Goal: Task Accomplishment & Management: Use online tool/utility

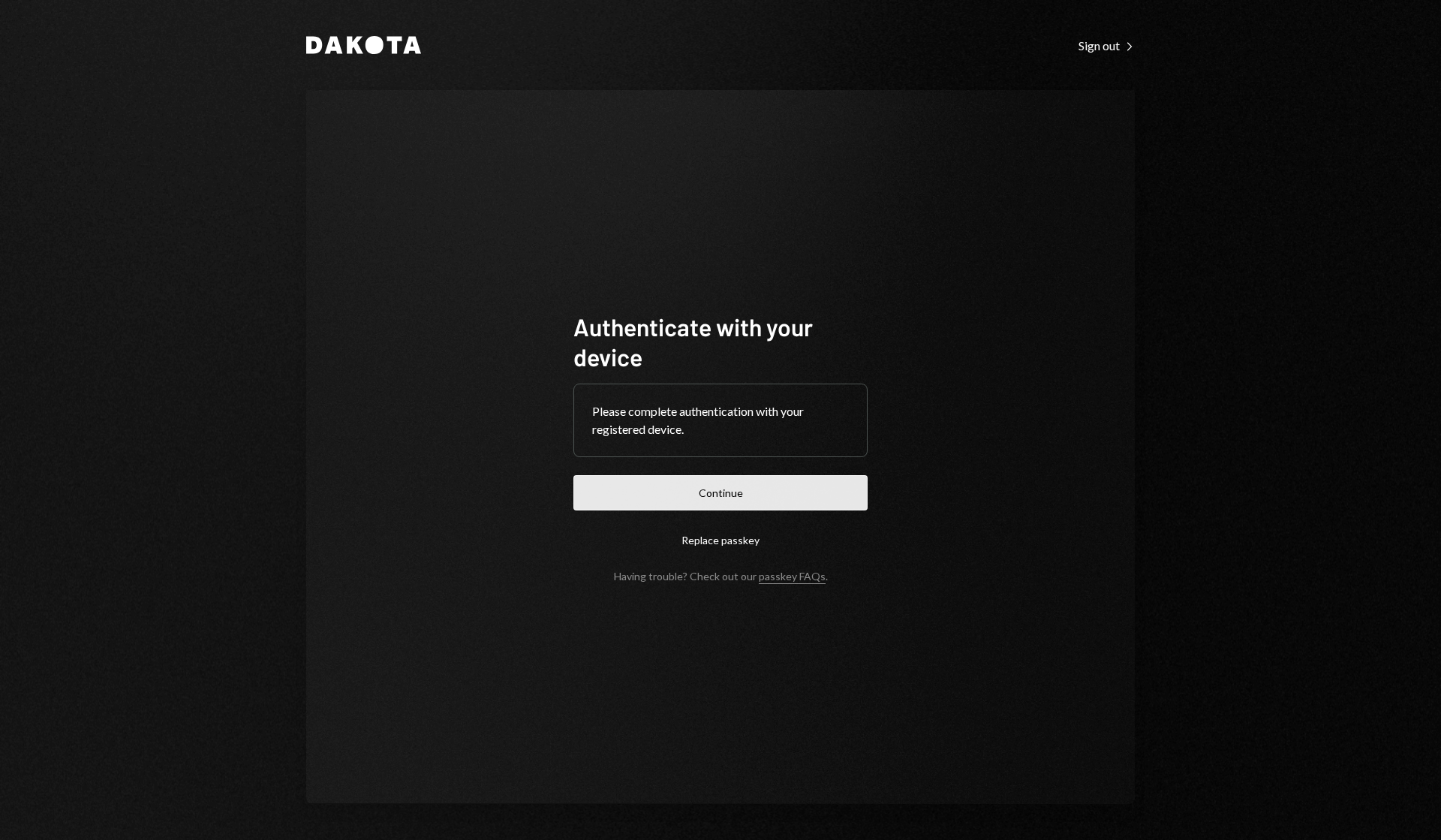
click at [712, 489] on button "Continue" at bounding box center [720, 492] width 294 height 35
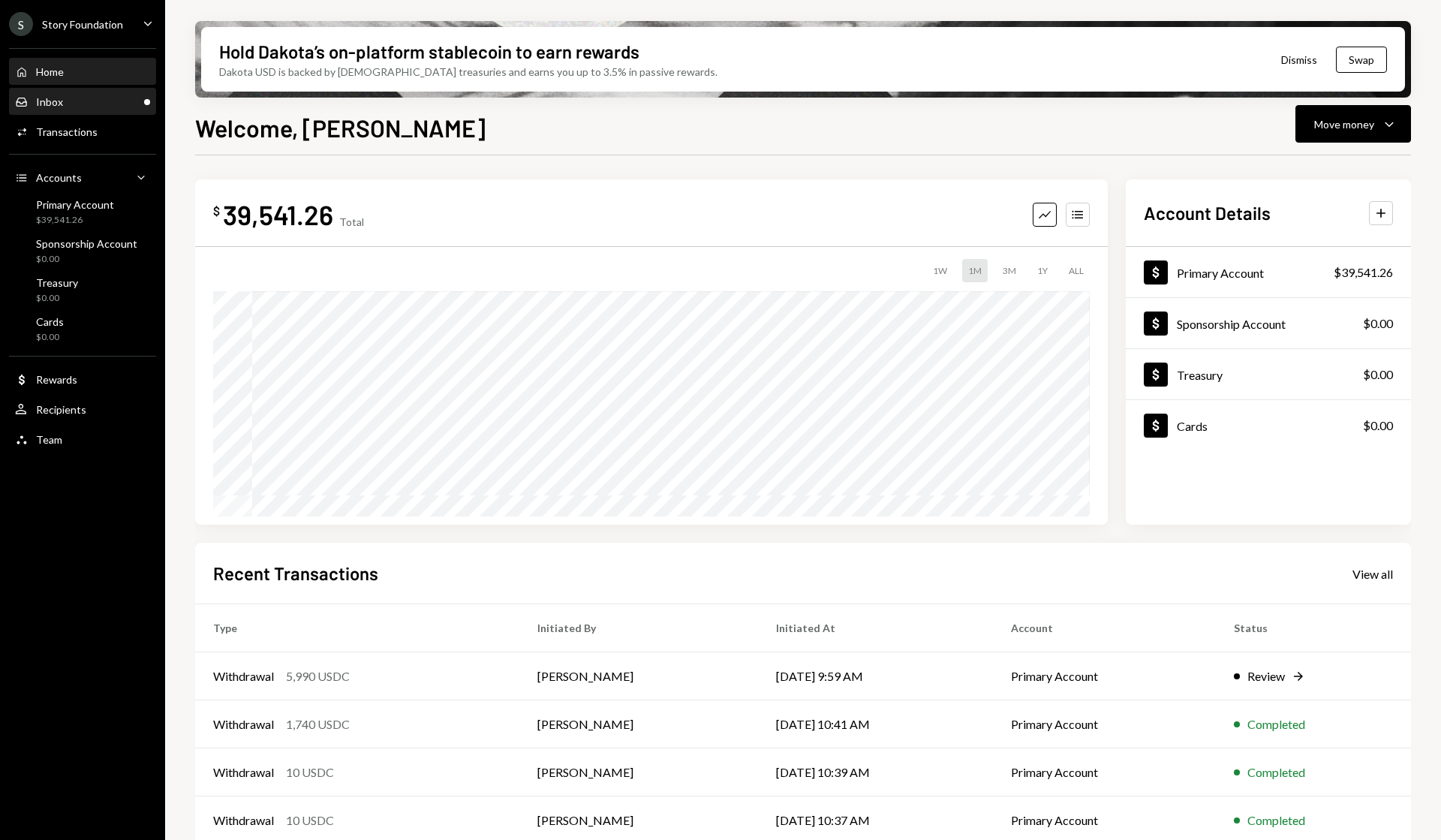
click at [111, 100] on div "Inbox Inbox" at bounding box center [82, 101] width 135 height 13
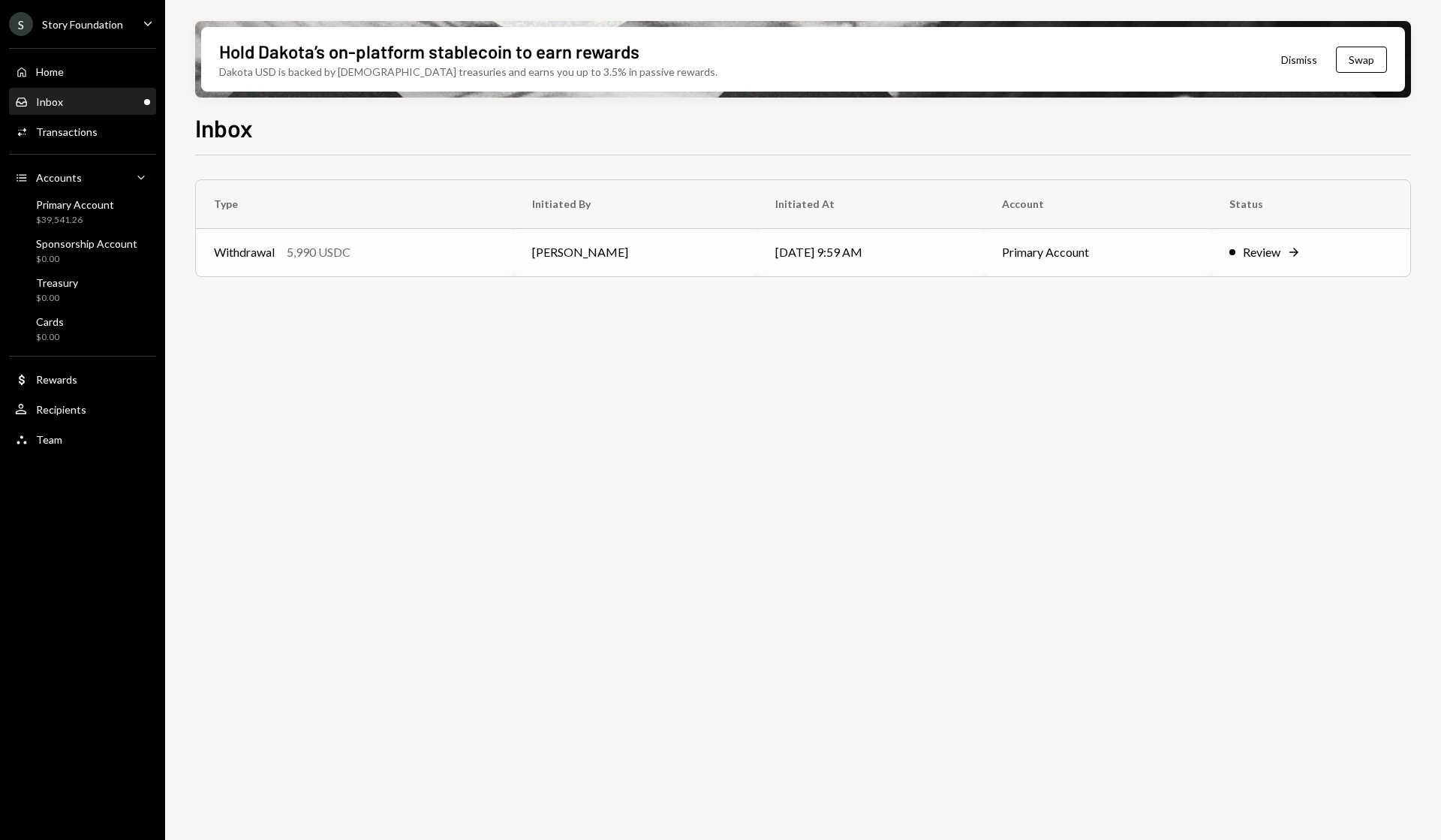
click at [1268, 250] on div "Review" at bounding box center [1262, 252] width 38 height 18
